Goal: Information Seeking & Learning: Learn about a topic

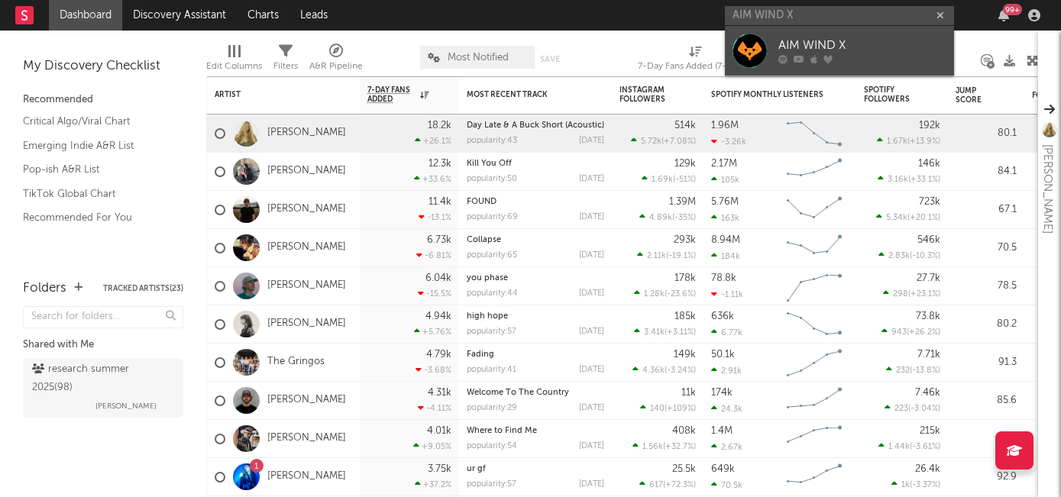
type input "AIM WIND X"
click at [836, 50] on div "AIM WIND X" at bounding box center [862, 46] width 168 height 18
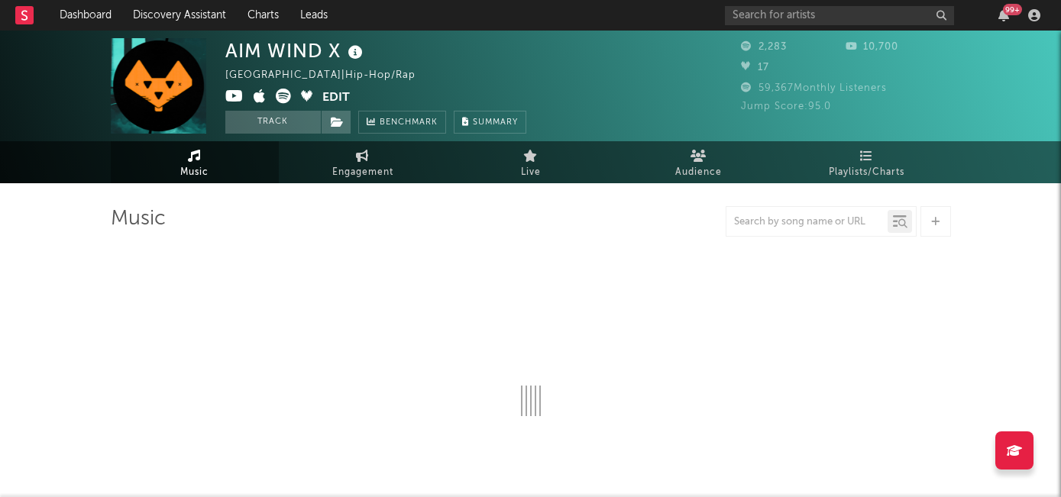
select select "1w"
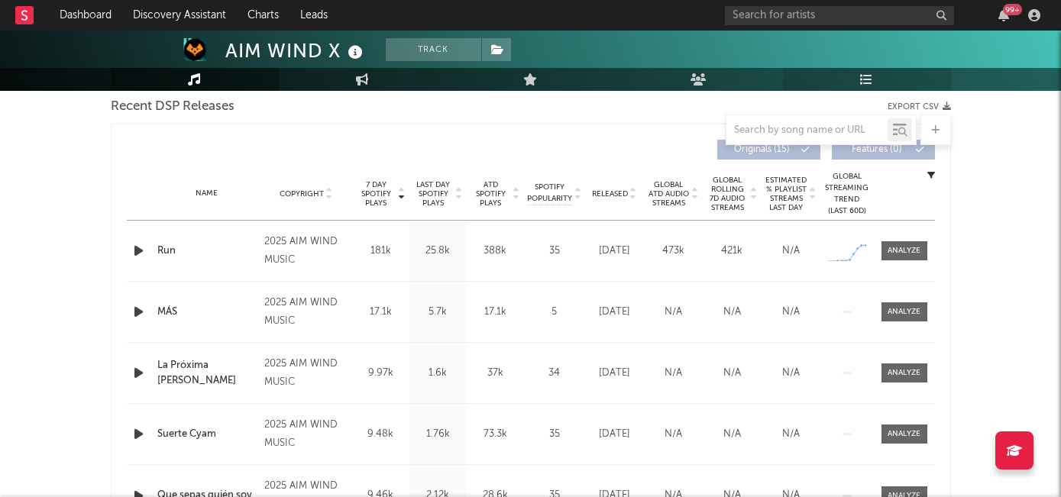
scroll to position [545, 0]
